Goal: Task Accomplishment & Management: Complete application form

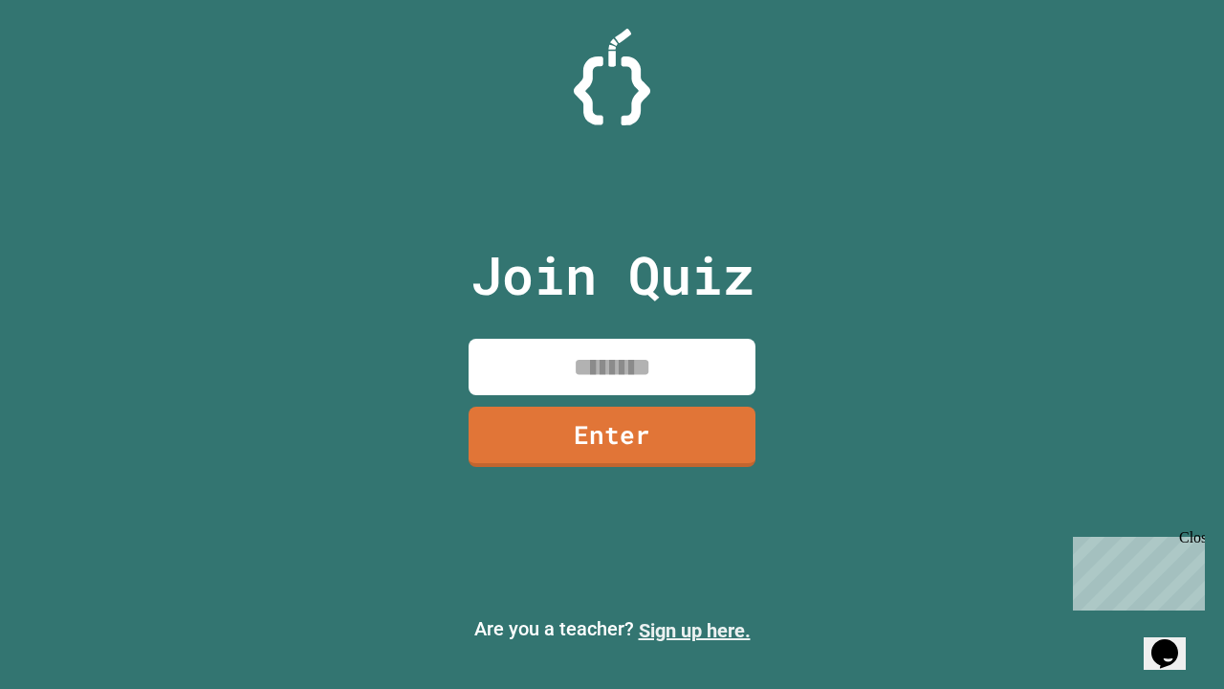
click at [694, 630] on link "Sign up here." at bounding box center [695, 630] width 112 height 23
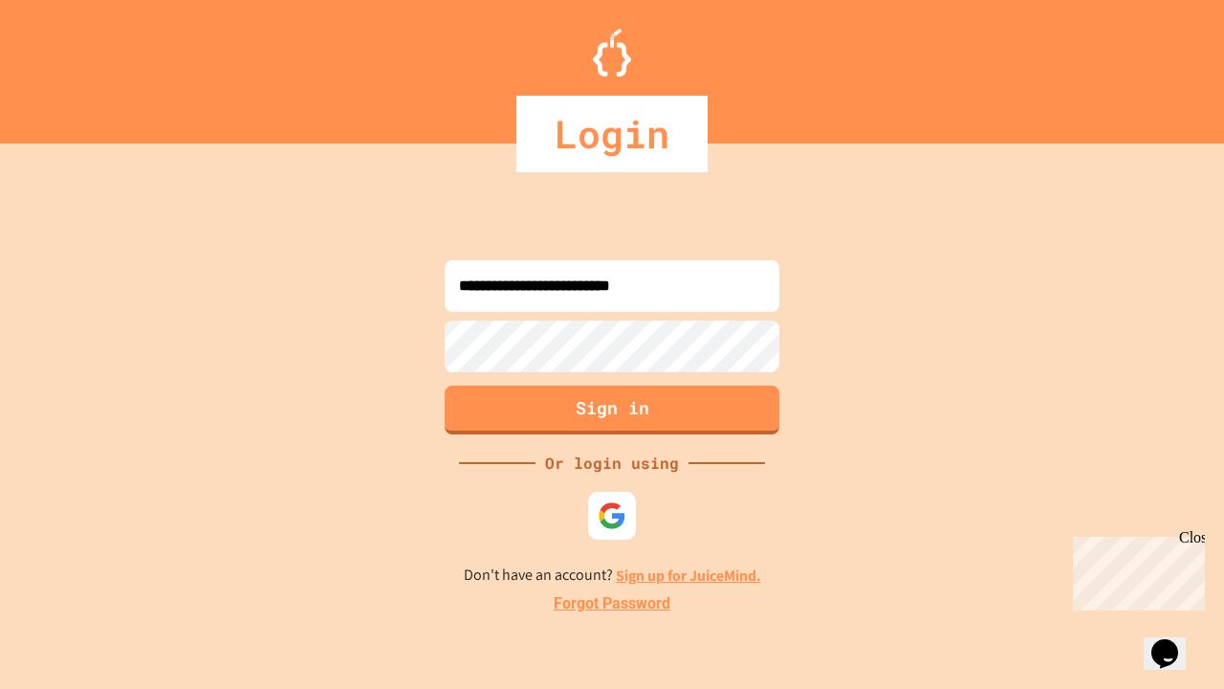
type input "**********"
